Goal: Transaction & Acquisition: Book appointment/travel/reservation

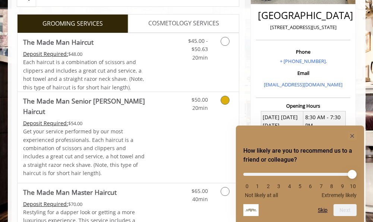
scroll to position [234, 0]
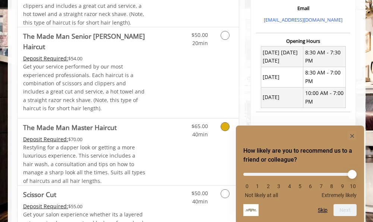
click at [122, 143] on div "Restyling for a dapper look or getting a more luxurious experience. This servic…" at bounding box center [85, 164] width 124 height 42
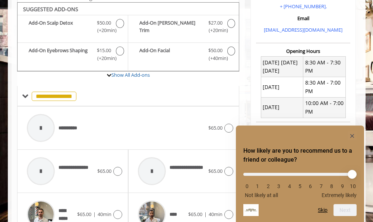
scroll to position [224, 0]
click at [351, 136] on rect "Hide survey" at bounding box center [352, 136] width 9 height 9
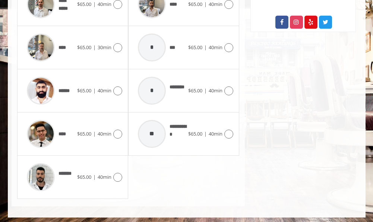
scroll to position [434, 0]
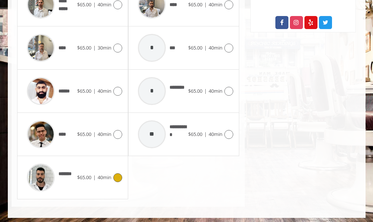
click at [41, 177] on img at bounding box center [41, 178] width 28 height 28
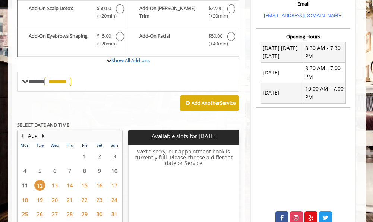
scroll to position [260, 0]
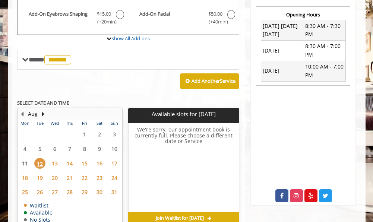
click at [55, 159] on span "13" at bounding box center [54, 163] width 11 height 11
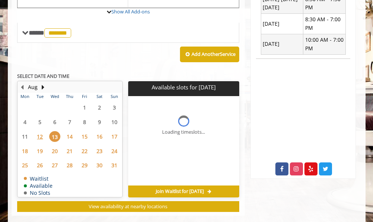
scroll to position [295, 0]
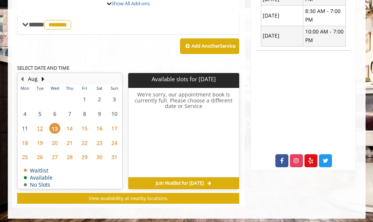
click at [86, 138] on span "22" at bounding box center [84, 143] width 11 height 11
click at [101, 153] on span "30" at bounding box center [99, 157] width 11 height 11
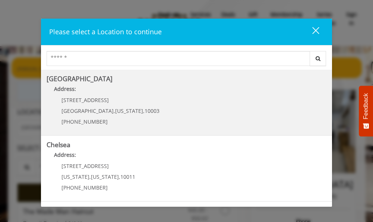
click at [153, 78] on h5 "[GEOGRAPHIC_DATA]" at bounding box center [187, 78] width 280 height 7
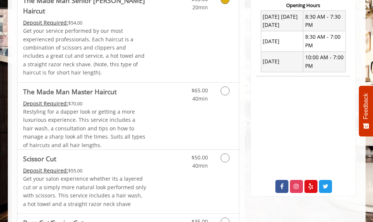
scroll to position [291, 0]
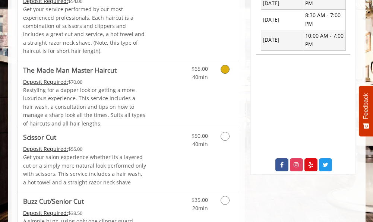
click at [115, 89] on div "Restyling for a dapper look or getting a more luxurious experience. This servic…" at bounding box center [85, 107] width 124 height 42
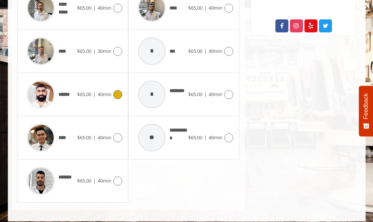
scroll to position [431, 0]
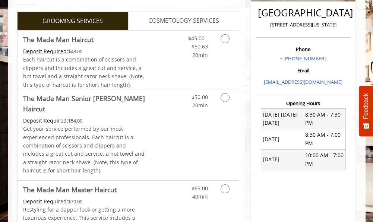
scroll to position [265, 0]
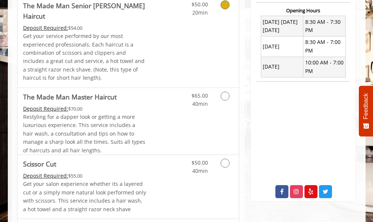
click at [93, 45] on p "Get your service performed by our most experienced professionals. Each haircut …" at bounding box center [85, 57] width 124 height 50
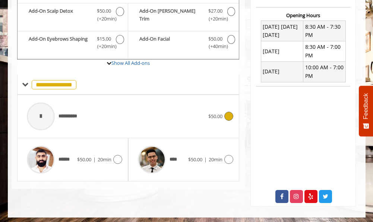
scroll to position [259, 0]
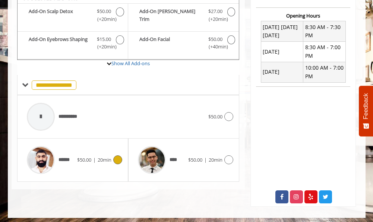
click at [73, 156] on span "******" at bounding box center [67, 159] width 16 height 7
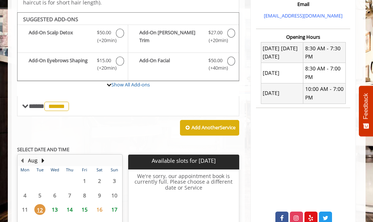
scroll to position [309, 0]
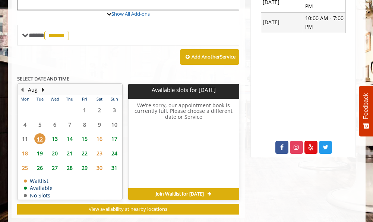
click at [56, 133] on span "13" at bounding box center [54, 138] width 11 height 11
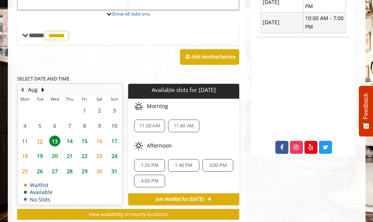
scroll to position [314, 0]
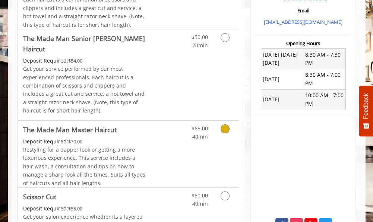
scroll to position [248, 0]
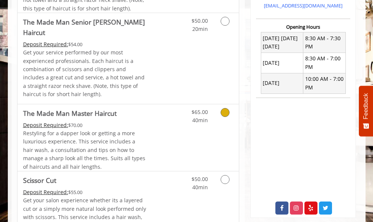
click at [124, 141] on span "Restyling for a dapper look or getting a more luxurious experience. This servic…" at bounding box center [84, 150] width 122 height 41
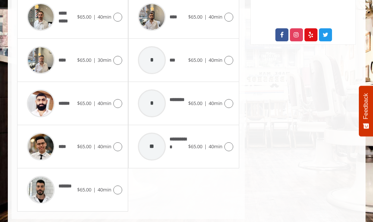
scroll to position [424, 0]
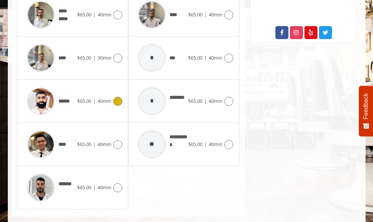
click at [63, 99] on span "******" at bounding box center [67, 101] width 16 height 7
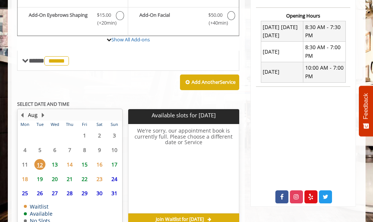
scroll to position [279, 0]
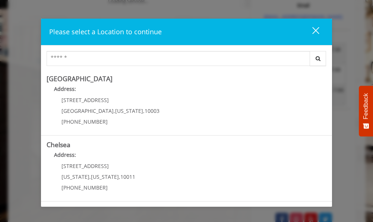
scroll to position [225, 0]
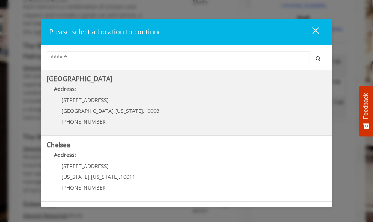
click at [73, 91] on b "Address:" at bounding box center [65, 88] width 22 height 7
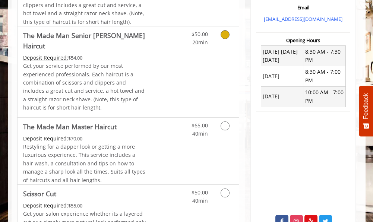
click at [86, 68] on p "Get your service performed by our most experienced professionals. Each haircut …" at bounding box center [85, 87] width 124 height 50
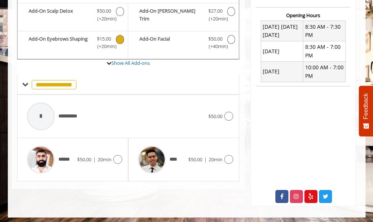
scroll to position [259, 0]
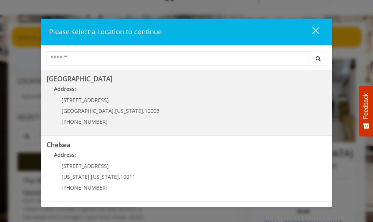
scroll to position [0, 0]
click at [84, 101] on span "[STREET_ADDRESS]" at bounding box center [84, 100] width 47 height 7
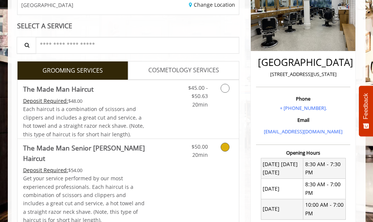
scroll to position [128, 0]
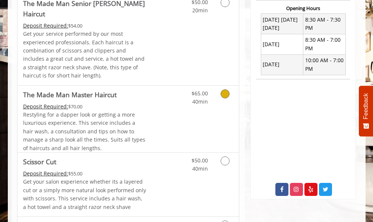
click at [122, 118] on span "Restyling for a dapper look or getting a more luxurious experience. This servic…" at bounding box center [84, 131] width 122 height 41
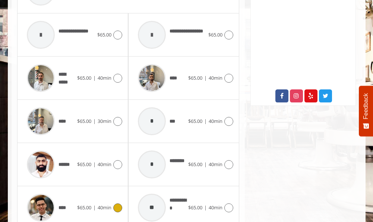
scroll to position [357, 0]
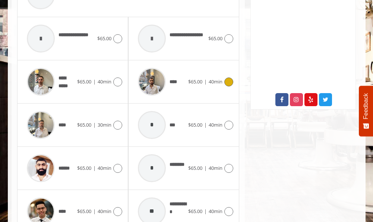
click at [158, 83] on img at bounding box center [152, 82] width 28 height 28
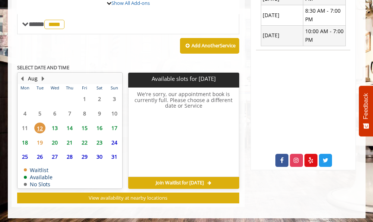
scroll to position [295, 0]
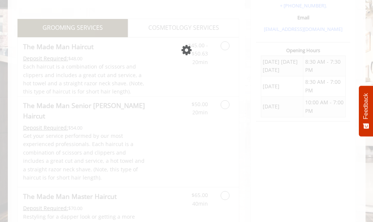
scroll to position [31, 0]
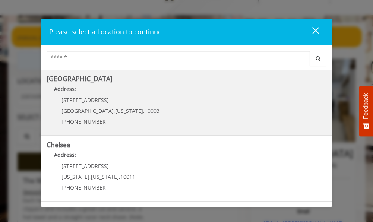
click at [157, 108] on Village "[GEOGRAPHIC_DATA] Address: [STREET_ADDRESS][US_STATE] (212) 598-1840" at bounding box center [187, 102] width 280 height 54
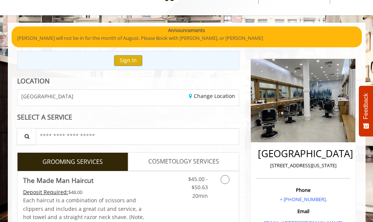
scroll to position [63, 0]
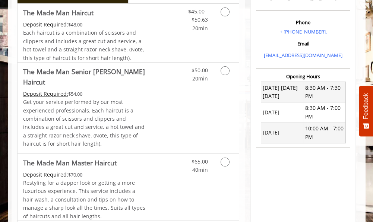
scroll to position [239, 0]
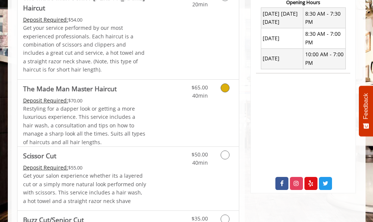
click at [129, 105] on span "Restyling for a dapper look or getting a more luxurious experience. This servic…" at bounding box center [84, 125] width 122 height 41
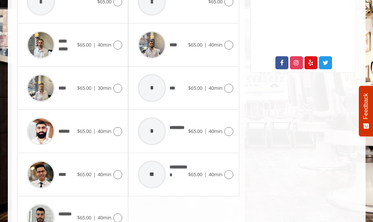
scroll to position [382, 0]
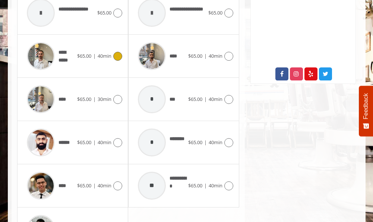
click at [55, 50] on div at bounding box center [40, 55] width 35 height 35
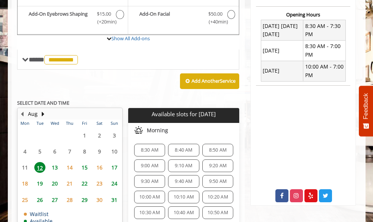
scroll to position [244, 0]
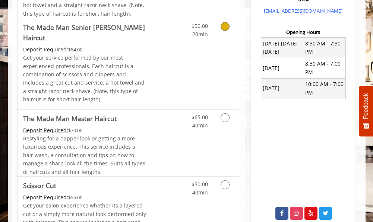
click at [84, 67] on p "Get your service performed by our most experienced professionals. Each haircut …" at bounding box center [85, 79] width 124 height 50
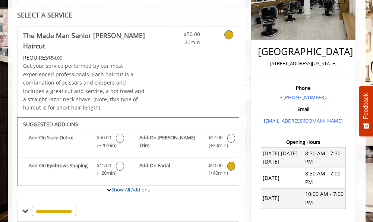
scroll to position [69, 0]
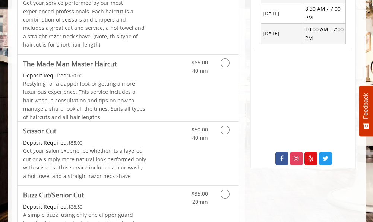
scroll to position [300, 0]
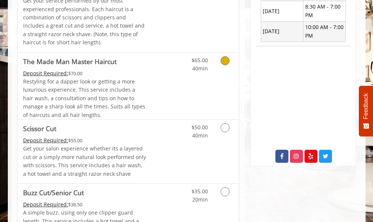
click at [94, 78] on span "Restyling for a dapper look or getting a more luxurious experience. This servic…" at bounding box center [84, 98] width 122 height 41
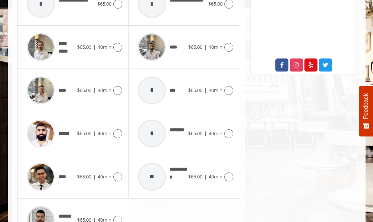
scroll to position [380, 0]
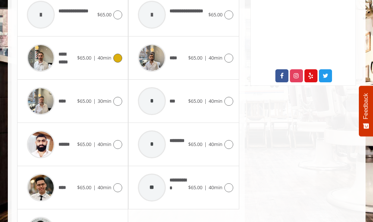
click at [59, 57] on span "**********" at bounding box center [67, 58] width 17 height 15
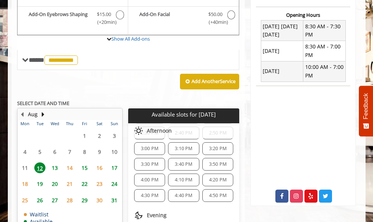
scroll to position [263, 0]
